Goal: Transaction & Acquisition: Purchase product/service

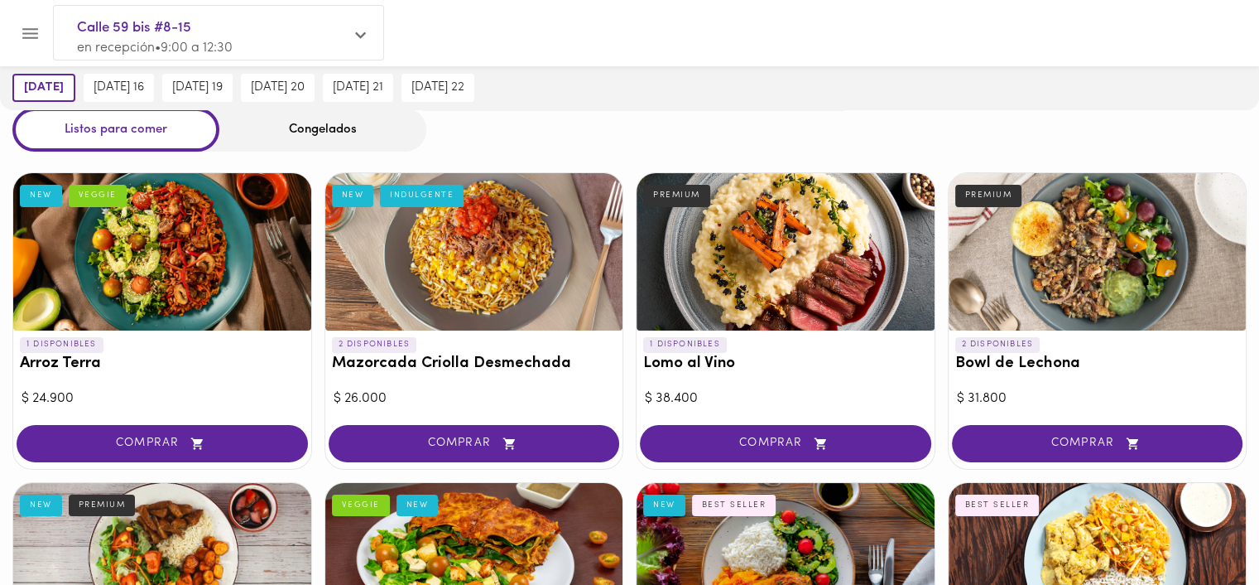
scroll to position [83, 0]
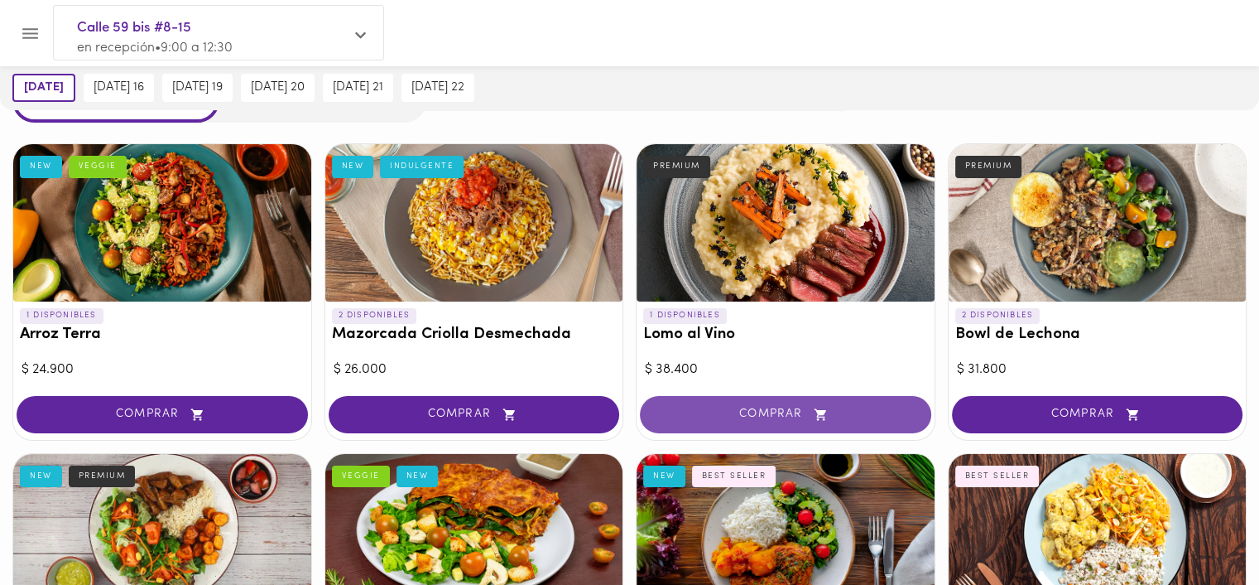
click at [848, 401] on button "COMPRAR" at bounding box center [785, 414] width 291 height 37
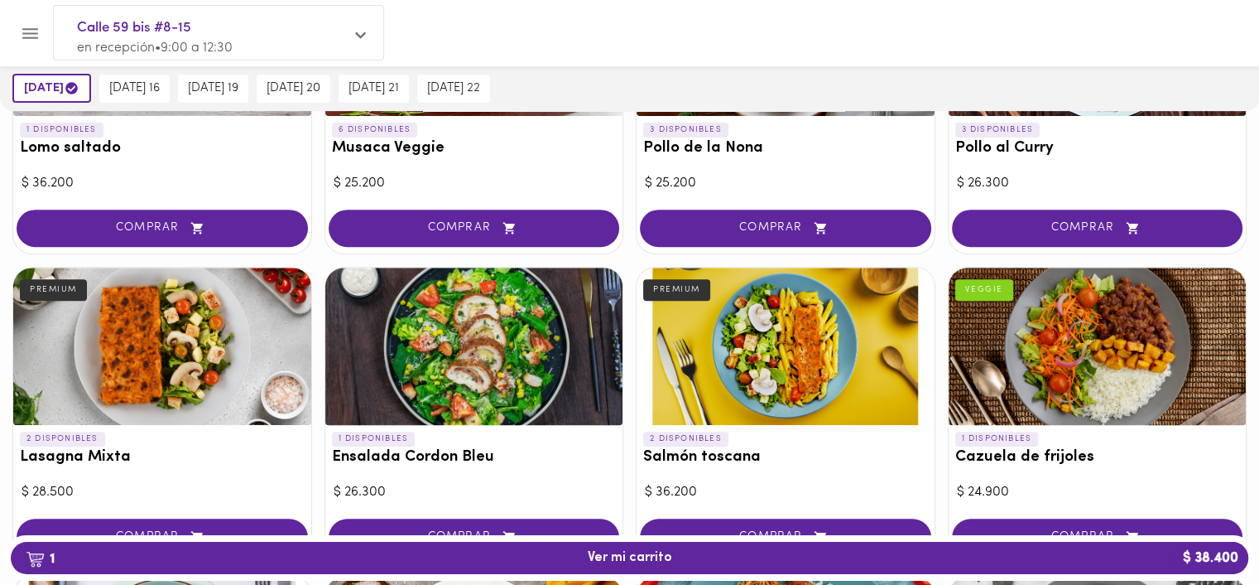
scroll to position [745, 0]
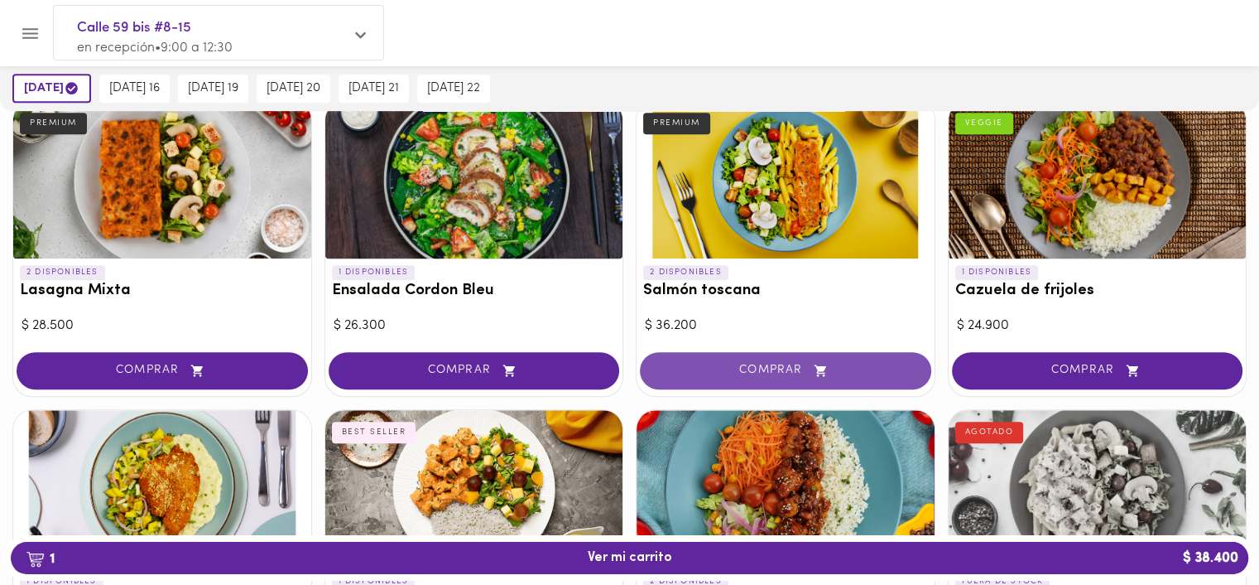
click at [791, 372] on span "COMPRAR" at bounding box center [786, 370] width 250 height 14
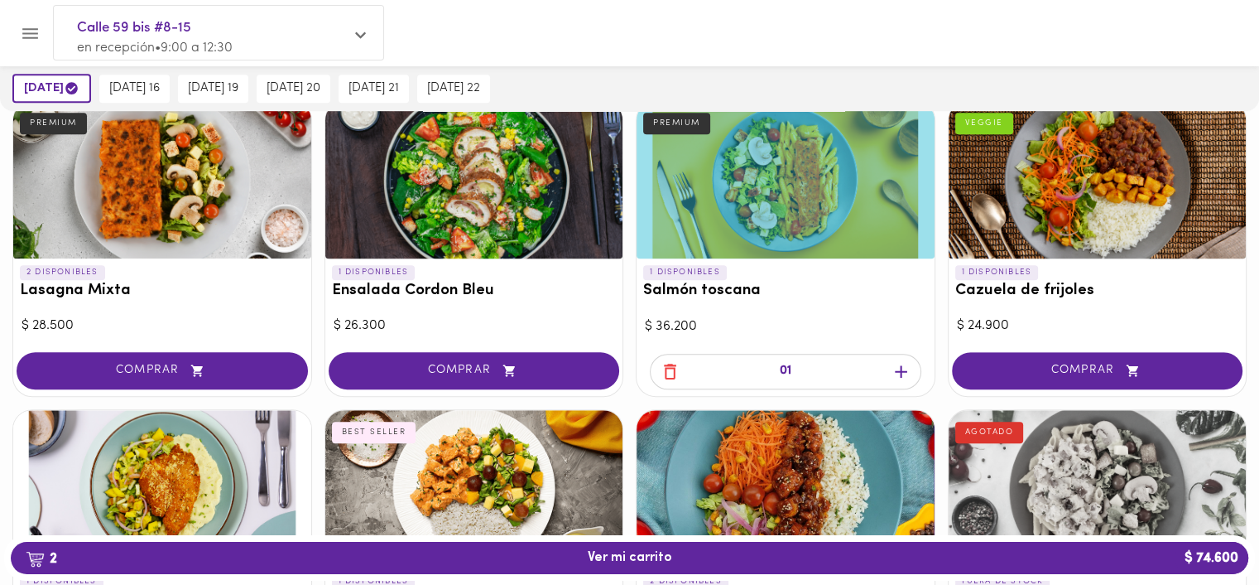
click at [907, 369] on icon "button" at bounding box center [901, 371] width 12 height 12
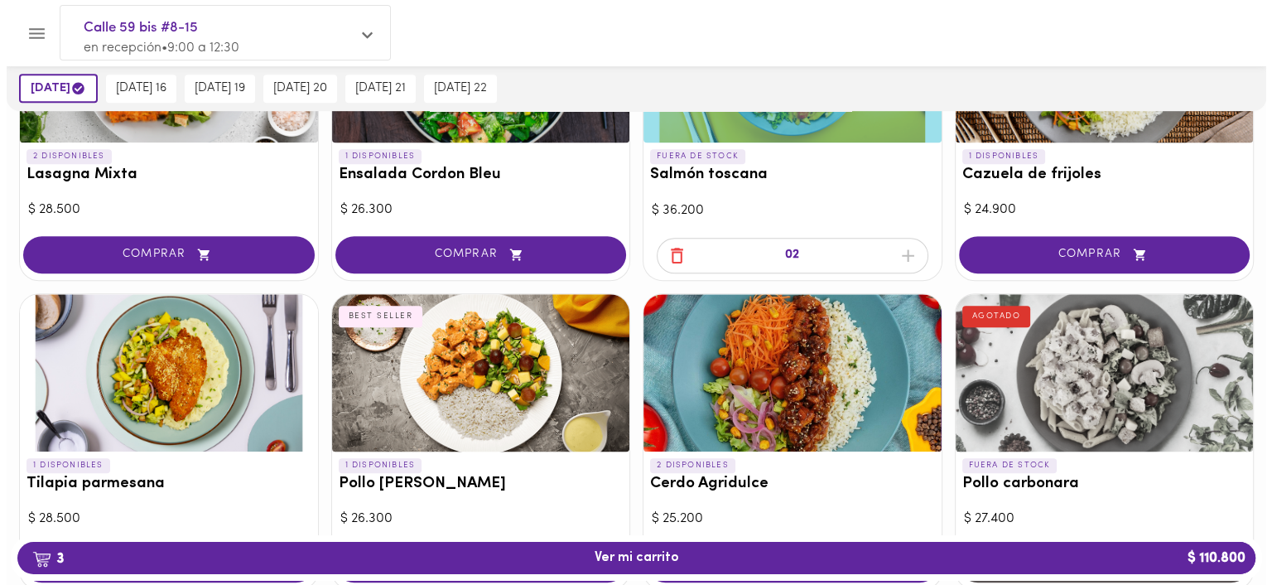
scroll to position [994, 0]
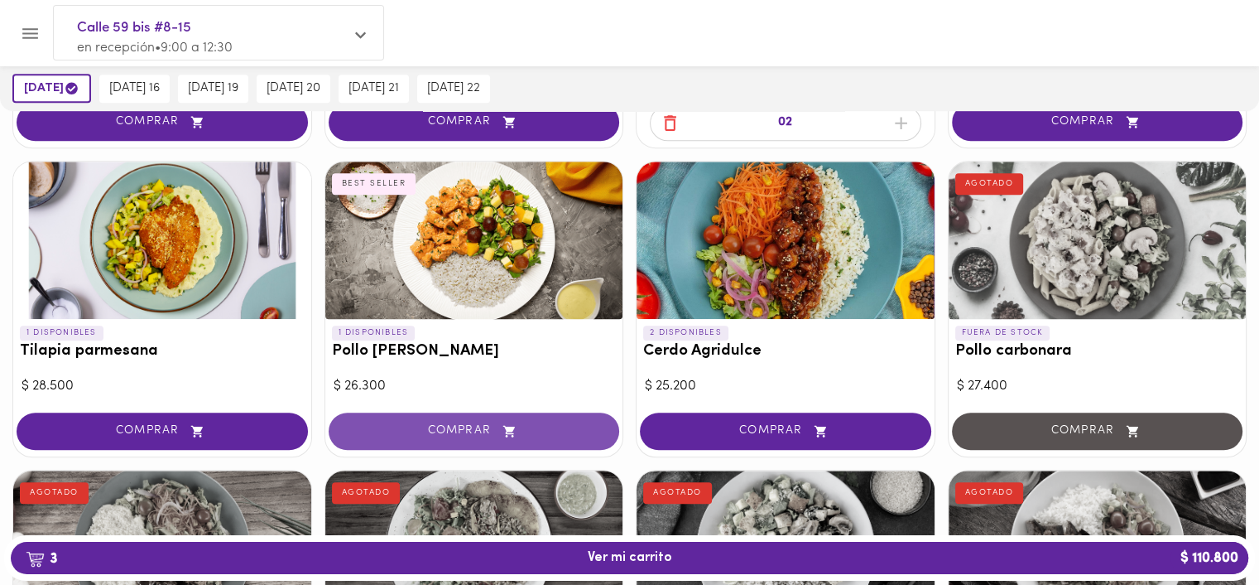
click at [503, 430] on icon "button" at bounding box center [509, 431] width 21 height 14
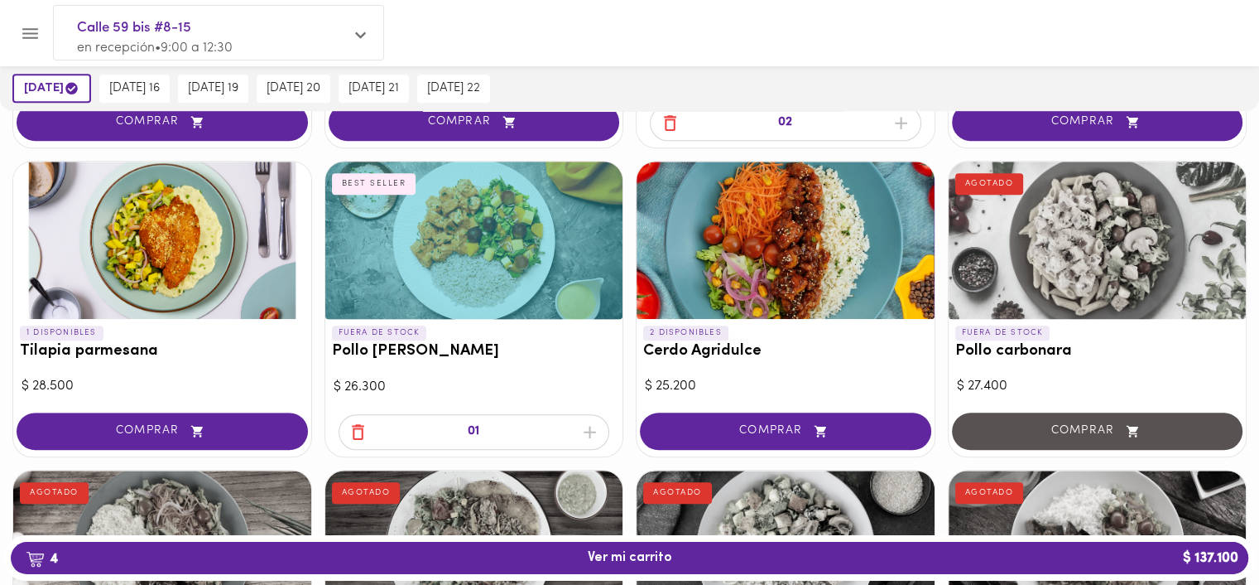
click at [209, 428] on span "COMPRAR" at bounding box center [162, 431] width 250 height 14
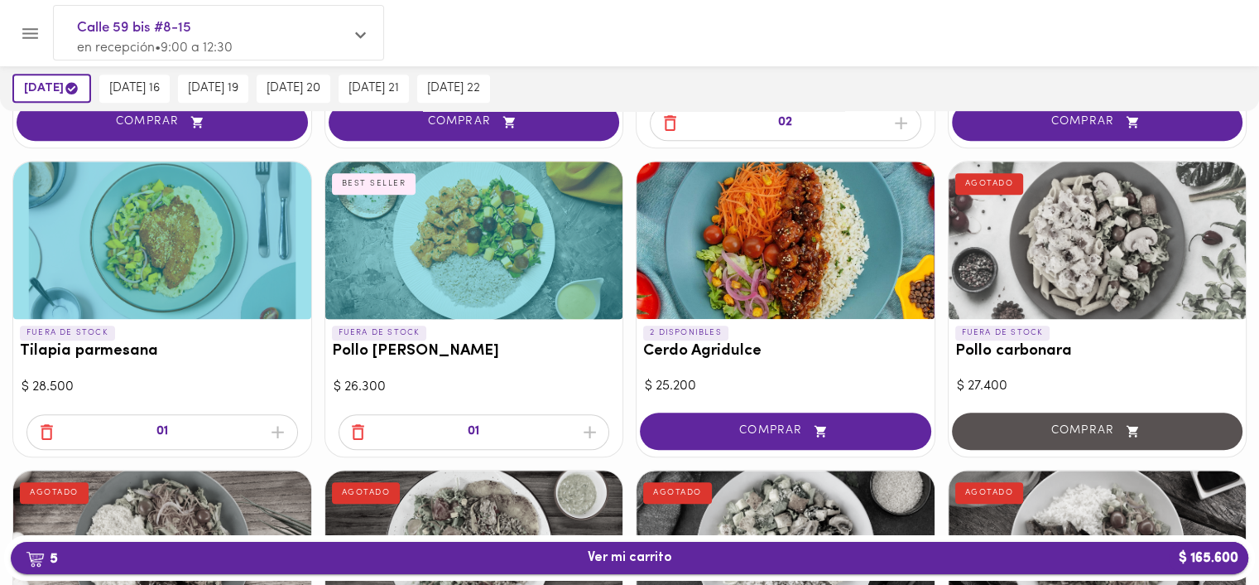
click at [759, 567] on button "5 Ver mi carrito $ 165.600" at bounding box center [630, 557] width 1238 height 32
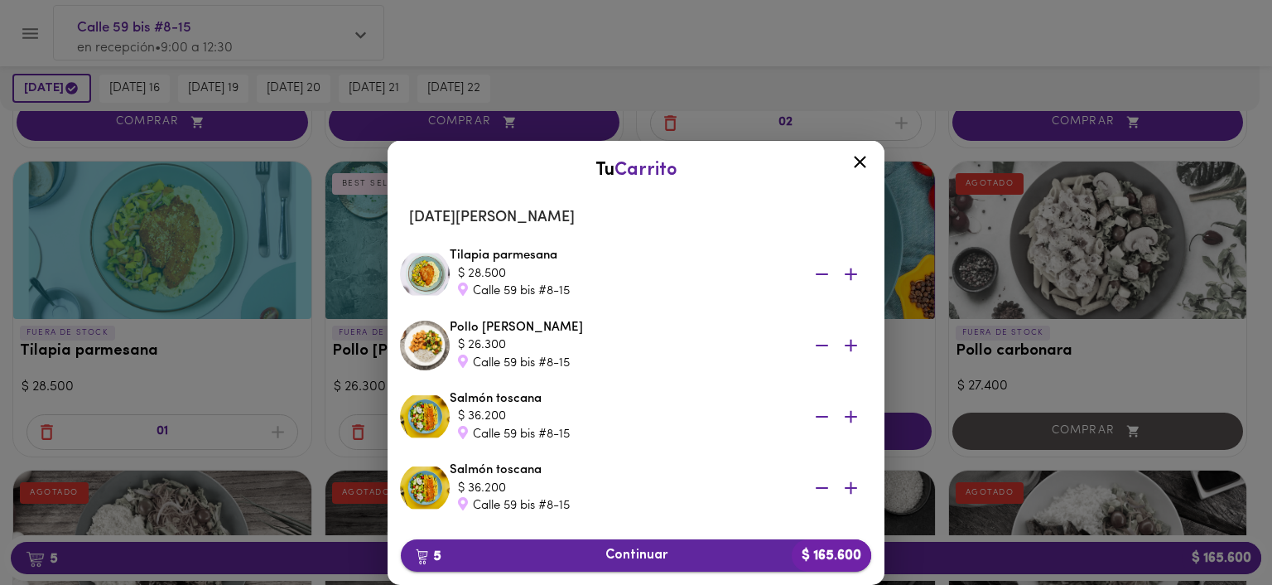
click at [657, 556] on span "5 Continuar $ 165.600" at bounding box center [636, 555] width 444 height 16
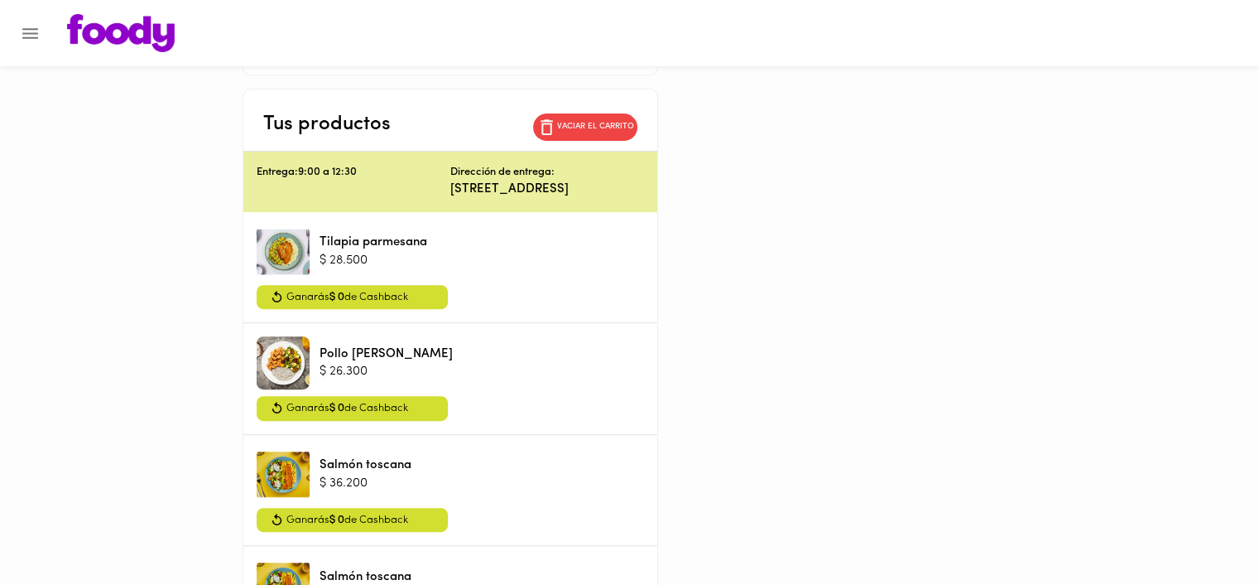
scroll to position [497, 0]
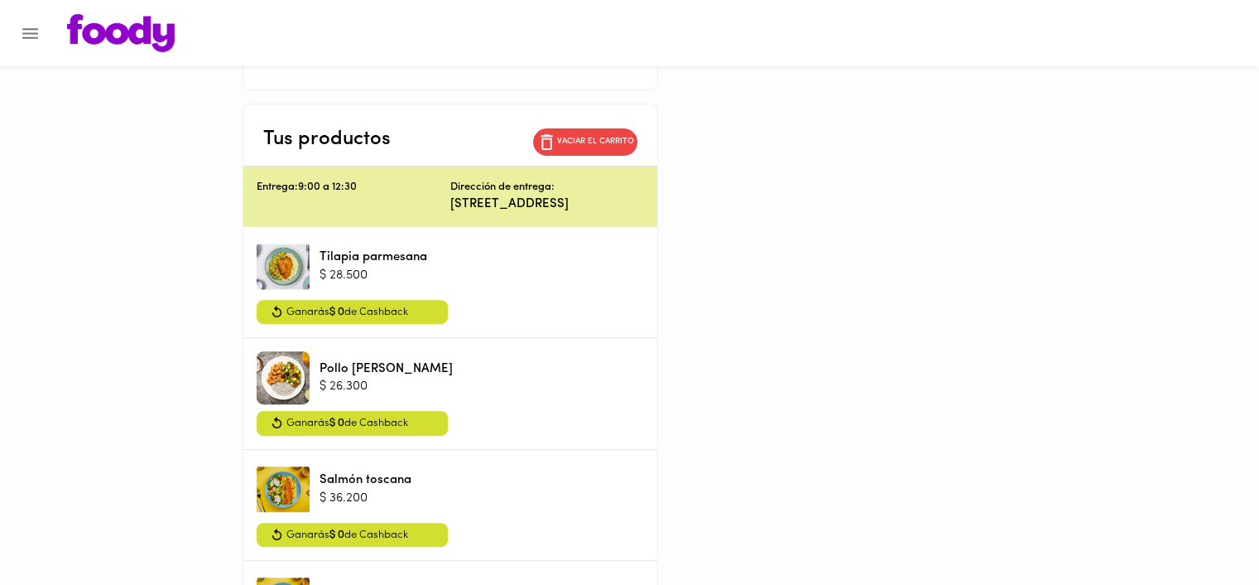
click at [421, 300] on div "Ganarás $ 0 de Cashback" at bounding box center [352, 312] width 191 height 25
click at [279, 306] on icon at bounding box center [276, 312] width 9 height 12
click at [312, 303] on span "Ganarás $ 0 de Cashback" at bounding box center [347, 312] width 122 height 18
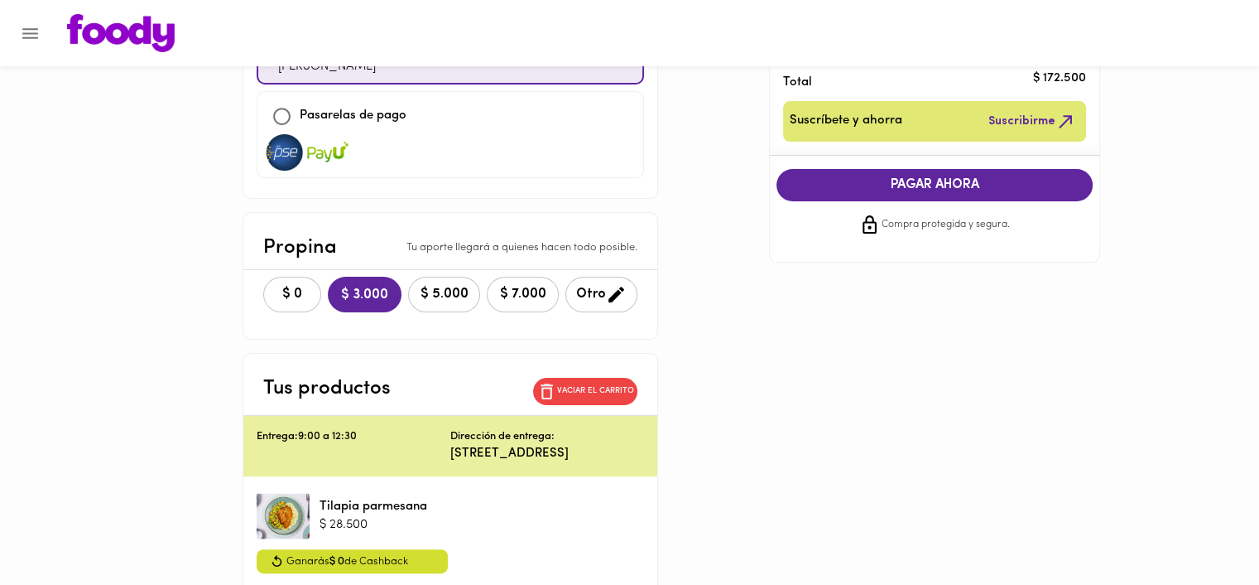
scroll to position [166, 0]
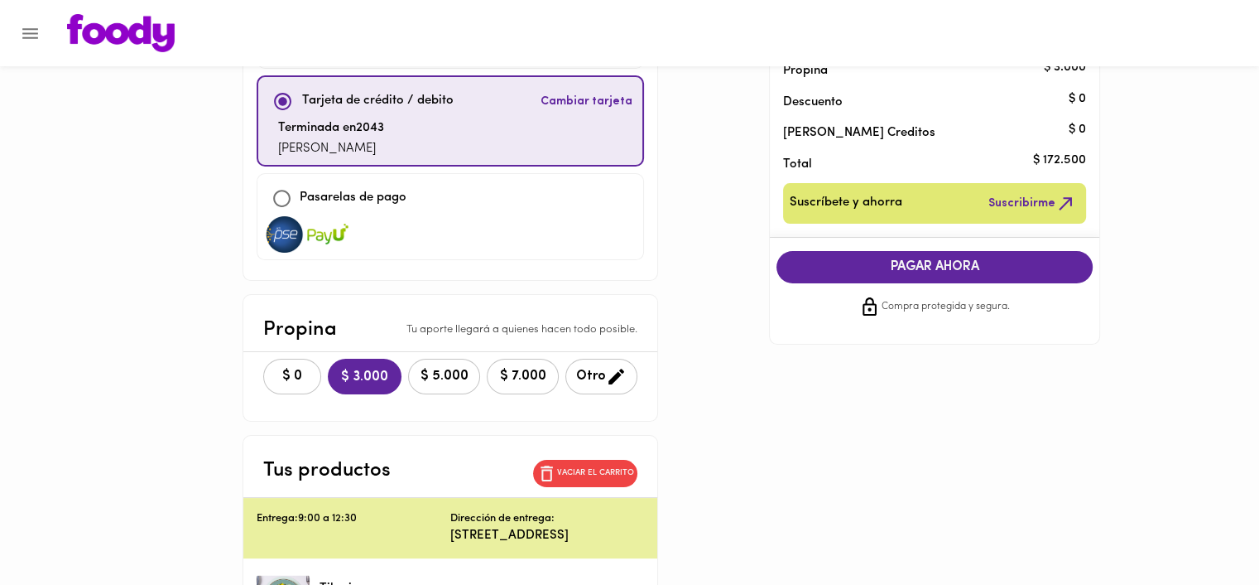
click at [931, 280] on button "PAGAR AHORA" at bounding box center [935, 267] width 316 height 32
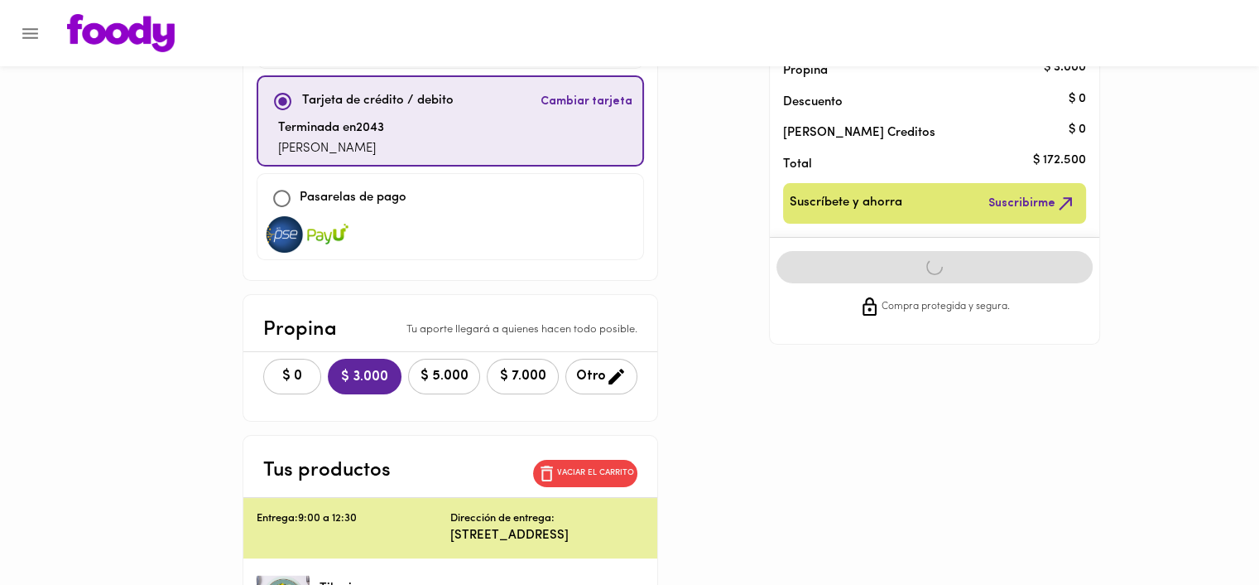
click at [306, 368] on span "$ 0" at bounding box center [292, 376] width 36 height 16
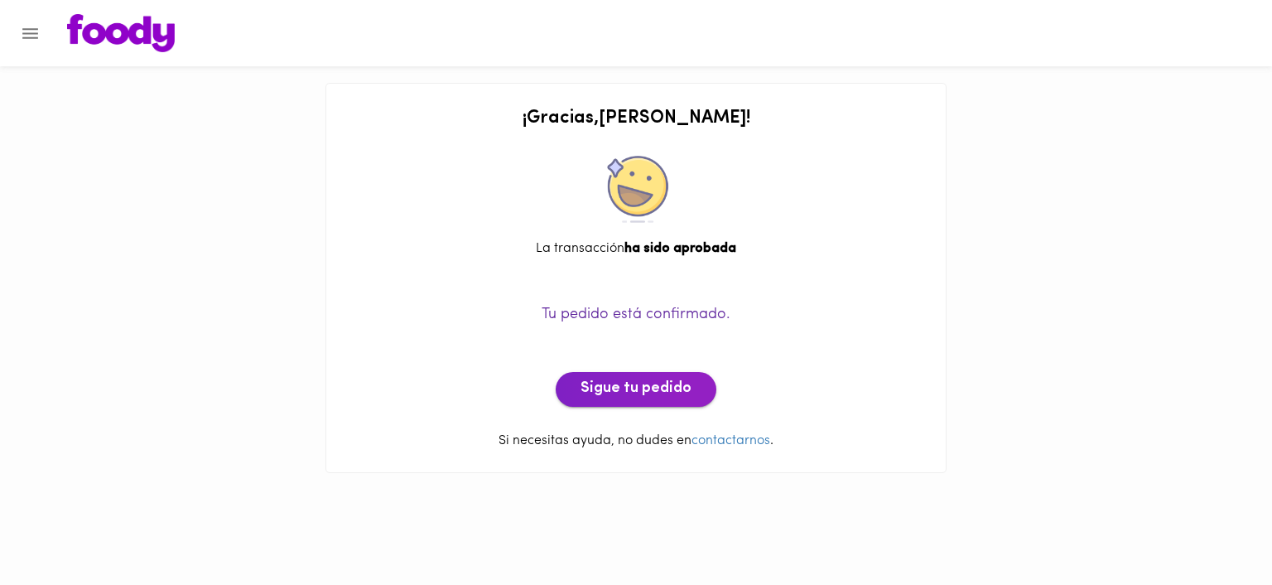
click at [636, 383] on span "Sigue tu pedido" at bounding box center [635, 389] width 111 height 18
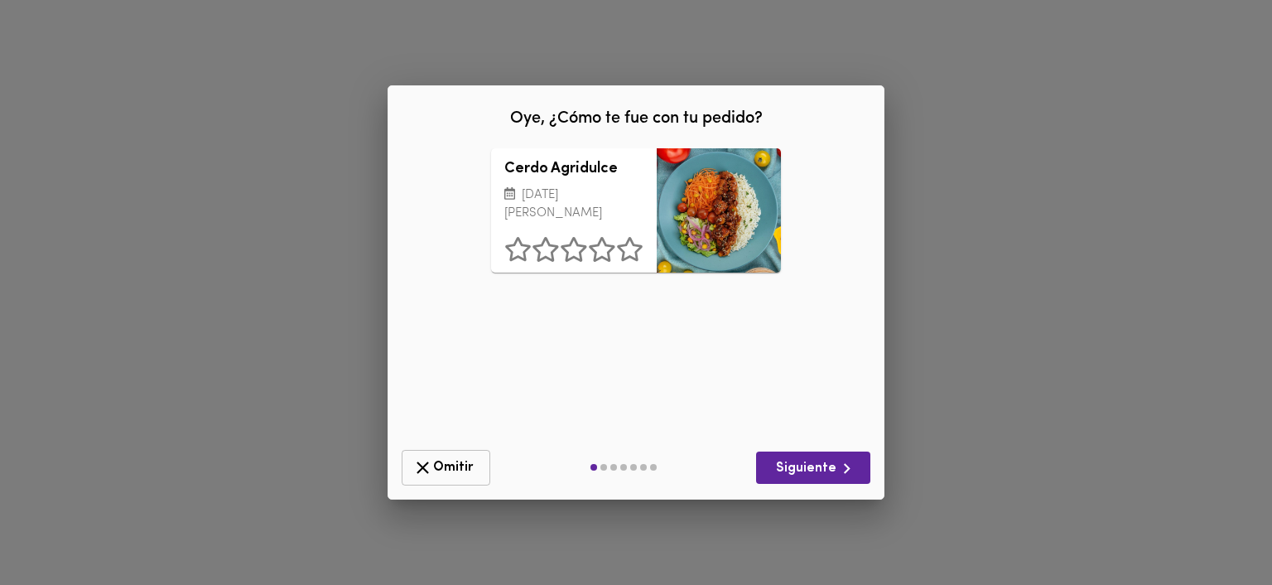
click at [457, 464] on span "Omitir" at bounding box center [445, 467] width 67 height 21
click at [457, 464] on div "Oye, ¿Cómo te fue con tu pedido? Cerdo Agridulce [DATE][PERSON_NAME] ¿Qué deber…" at bounding box center [635, 292] width 497 height 414
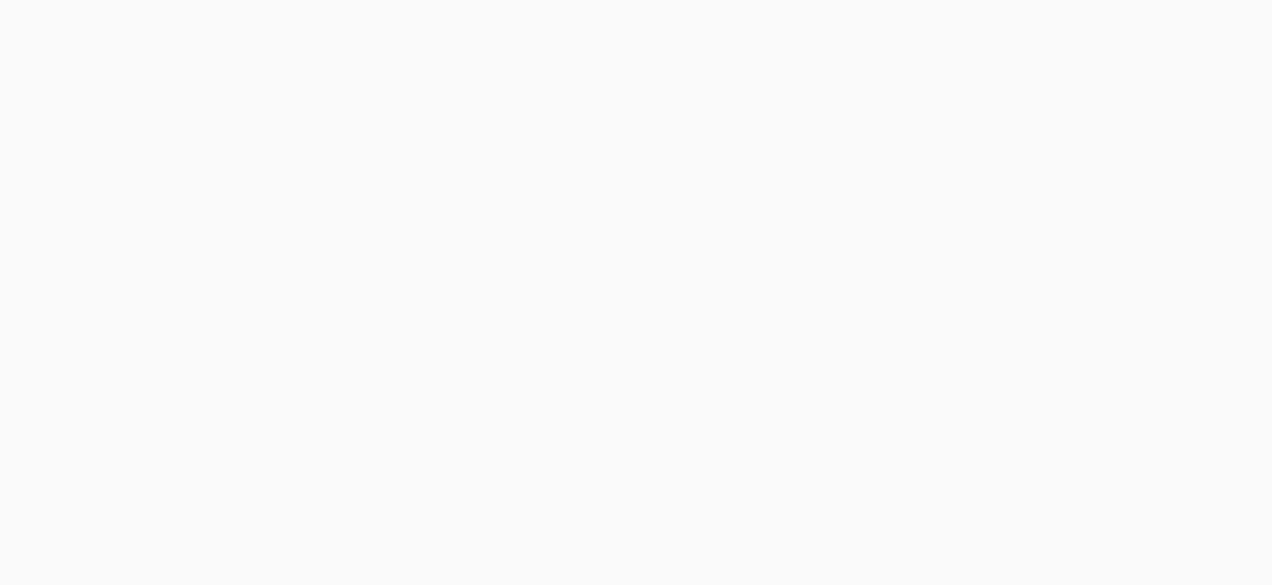
click at [457, 464] on div "Oye, ¿Cómo te fue con tu pedido? Cerdo Agridulce [DATE][PERSON_NAME] ¿Qué deber…" at bounding box center [636, 292] width 1272 height 585
